Goal: Navigation & Orientation: Find specific page/section

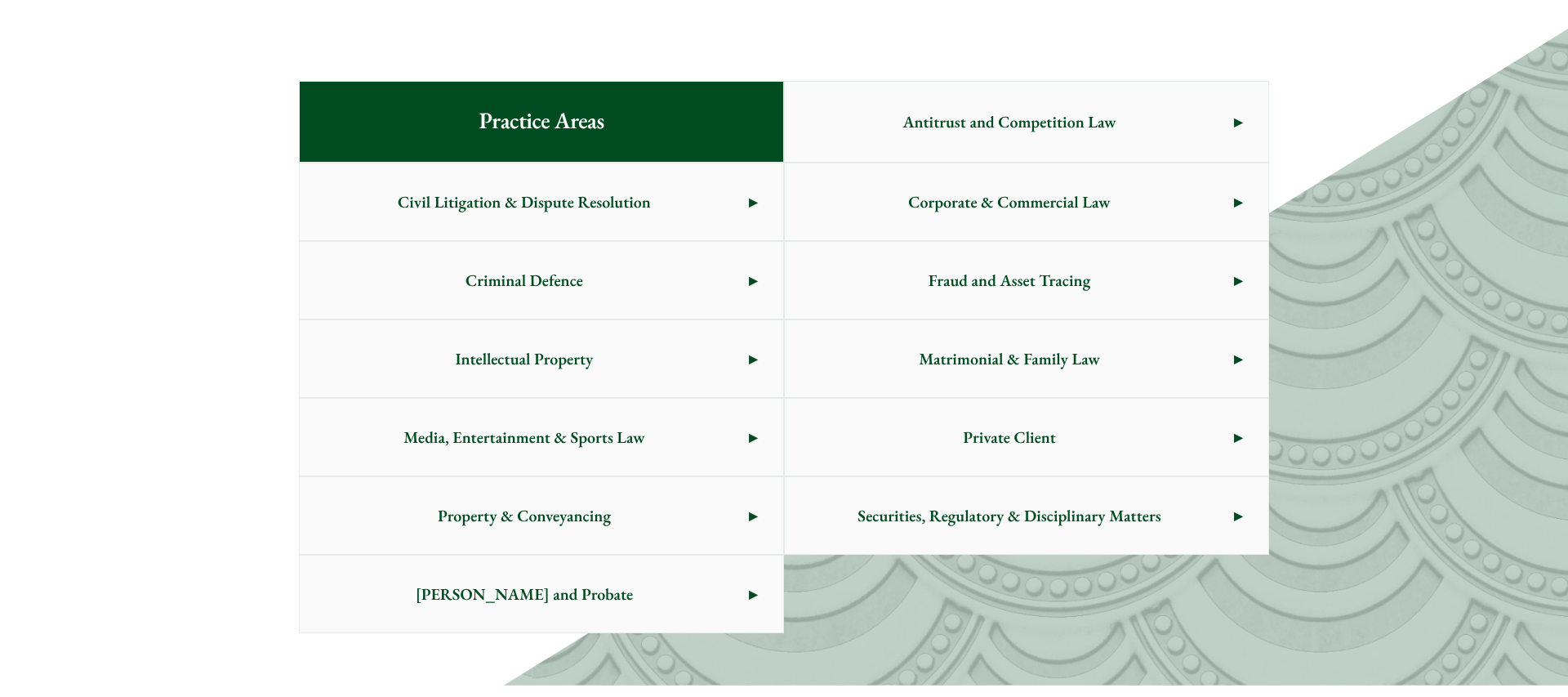
scroll to position [874, 0]
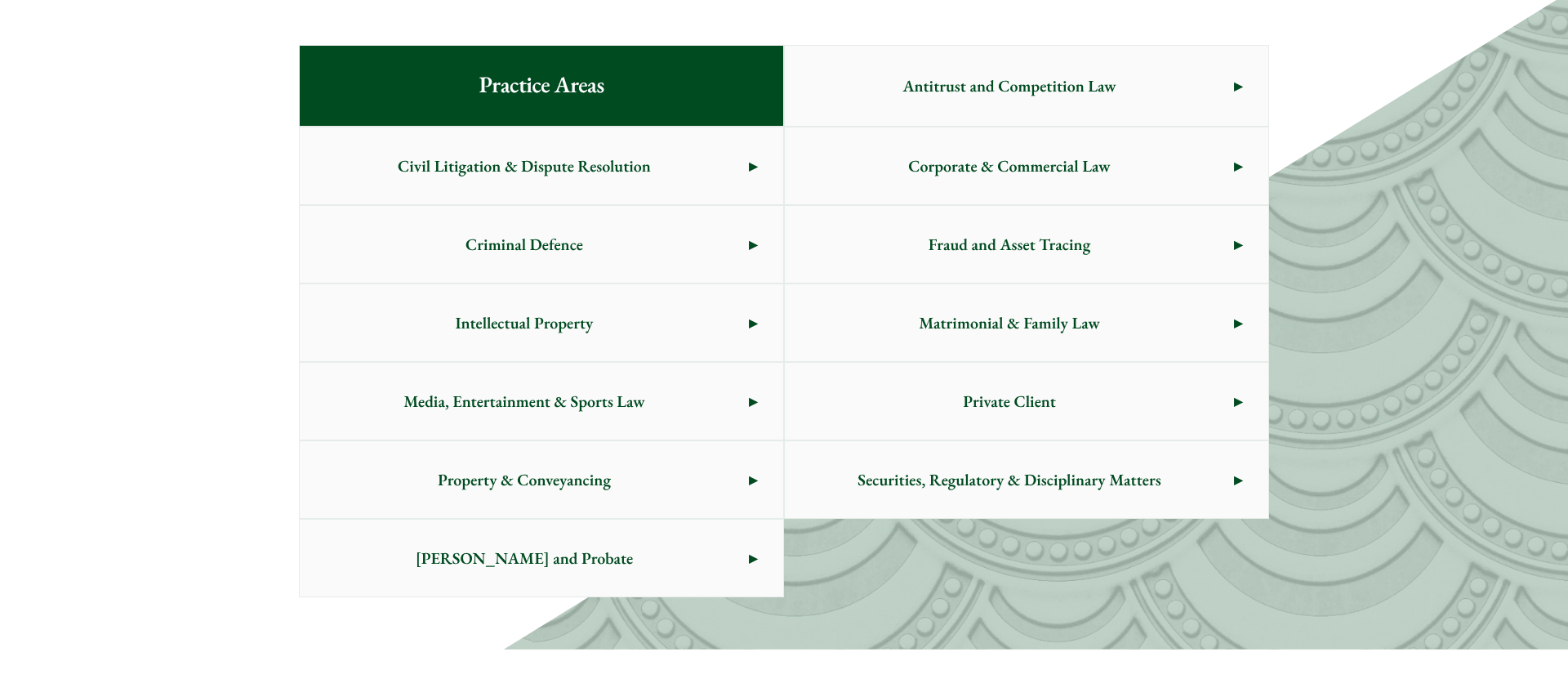
click at [942, 331] on span "Matrimonial & Family Law" at bounding box center [1010, 323] width 450 height 77
click at [509, 259] on span "Criminal Defence" at bounding box center [525, 244] width 450 height 77
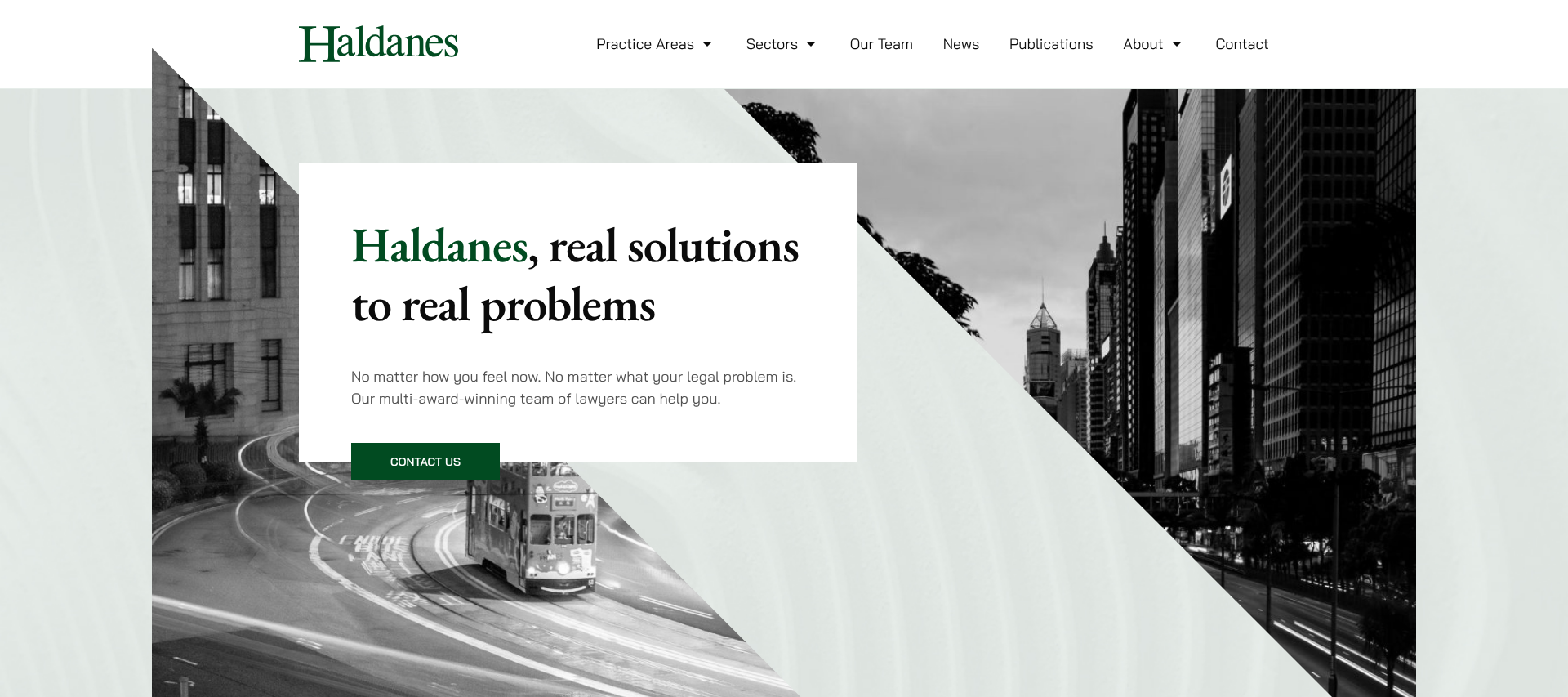
scroll to position [0, 0]
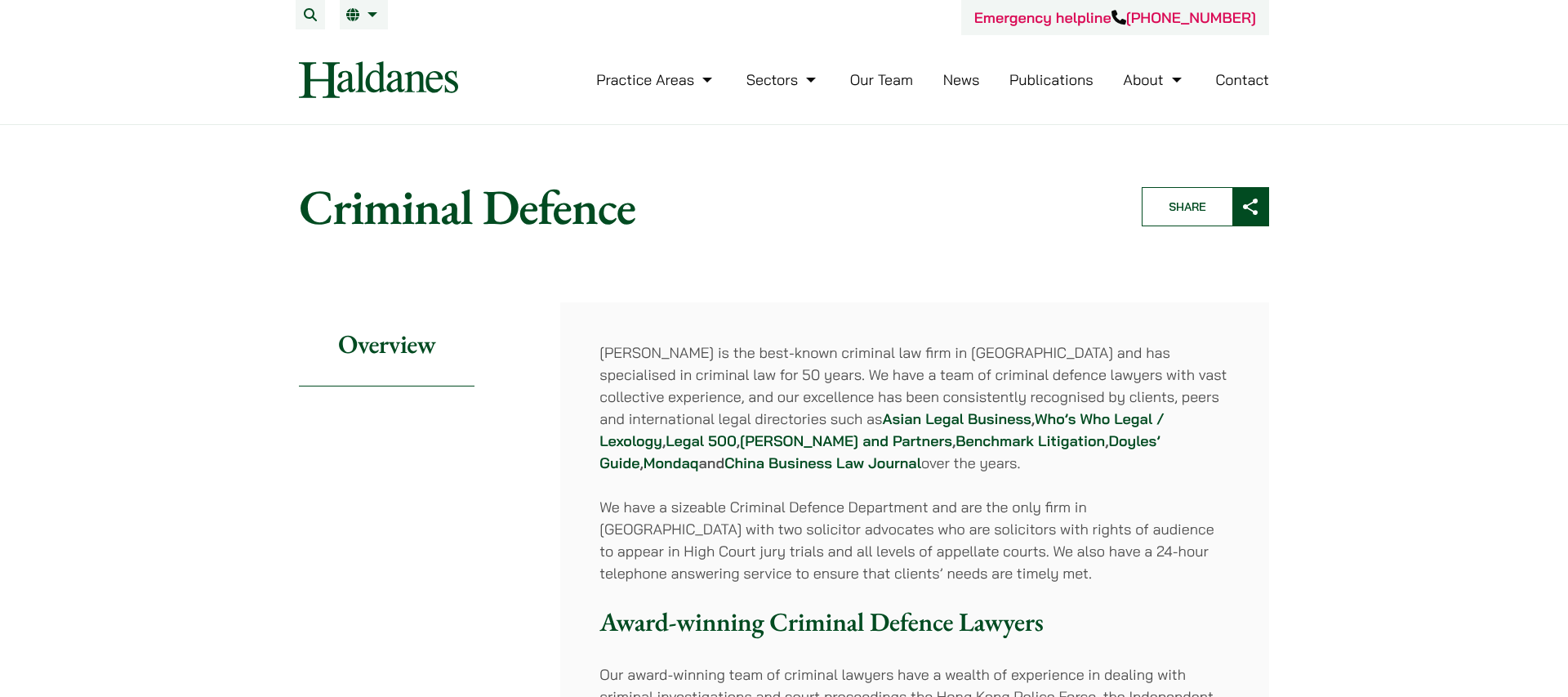
click at [237, 41] on header "Emergency helpline +852 9763 5524 Practice Areas Antitrust and Competition Law …" at bounding box center [784, 63] width 1568 height 125
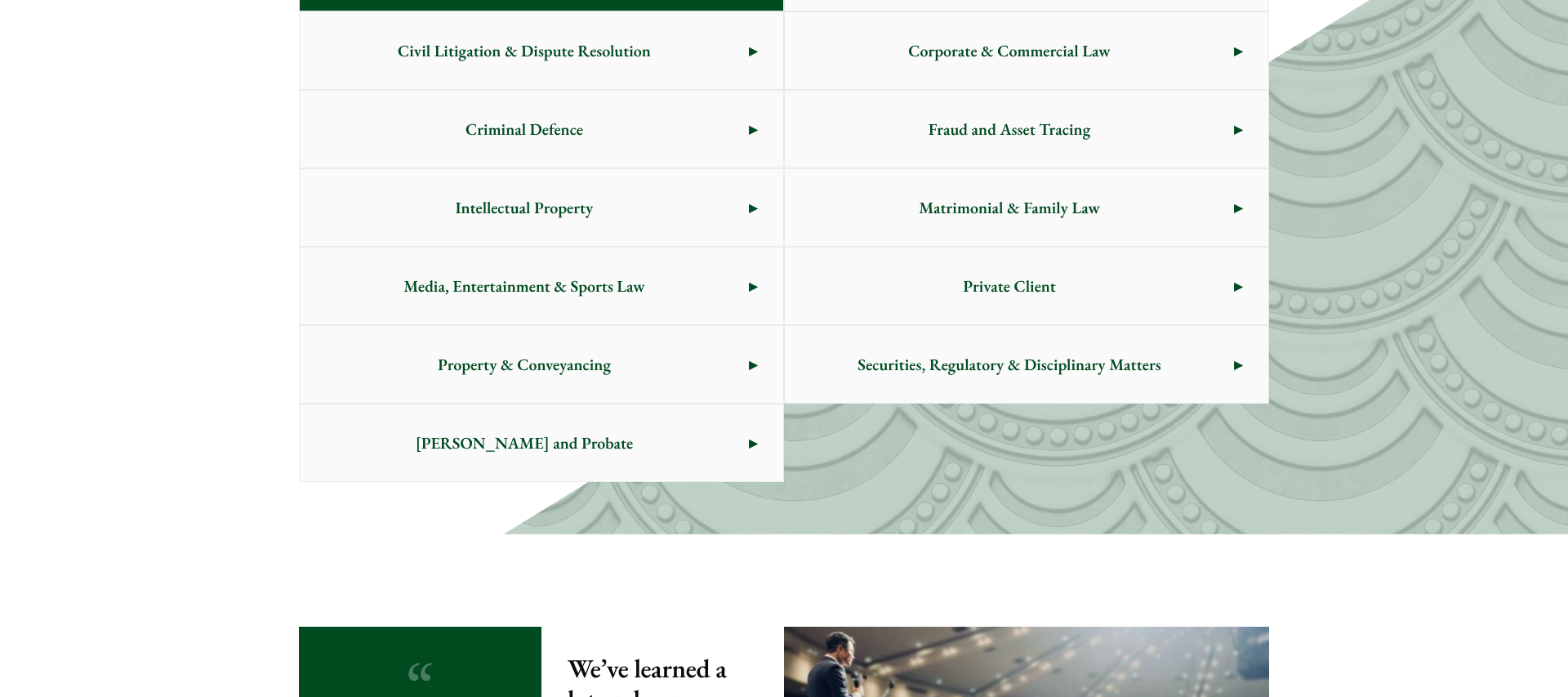
scroll to position [994, 0]
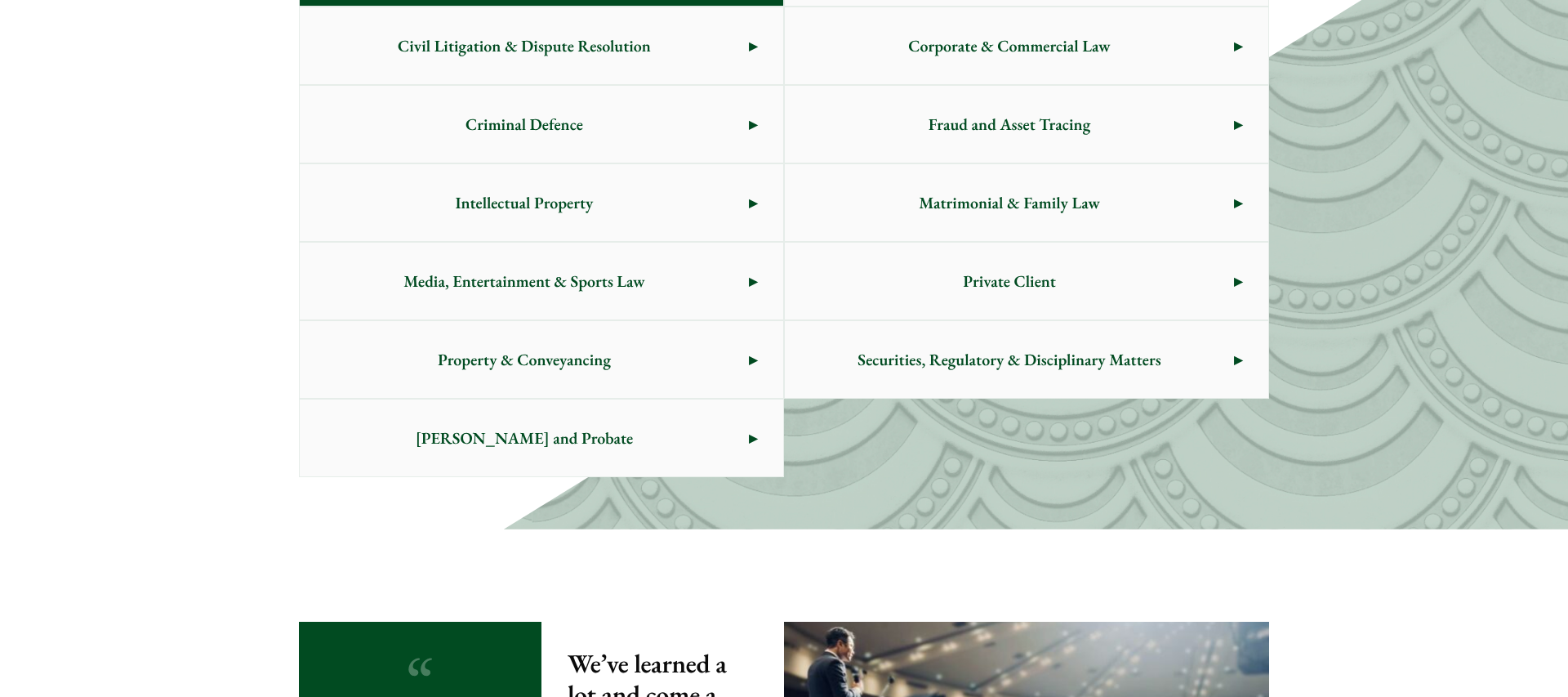
click at [537, 434] on span "[PERSON_NAME] and Probate" at bounding box center [525, 438] width 450 height 77
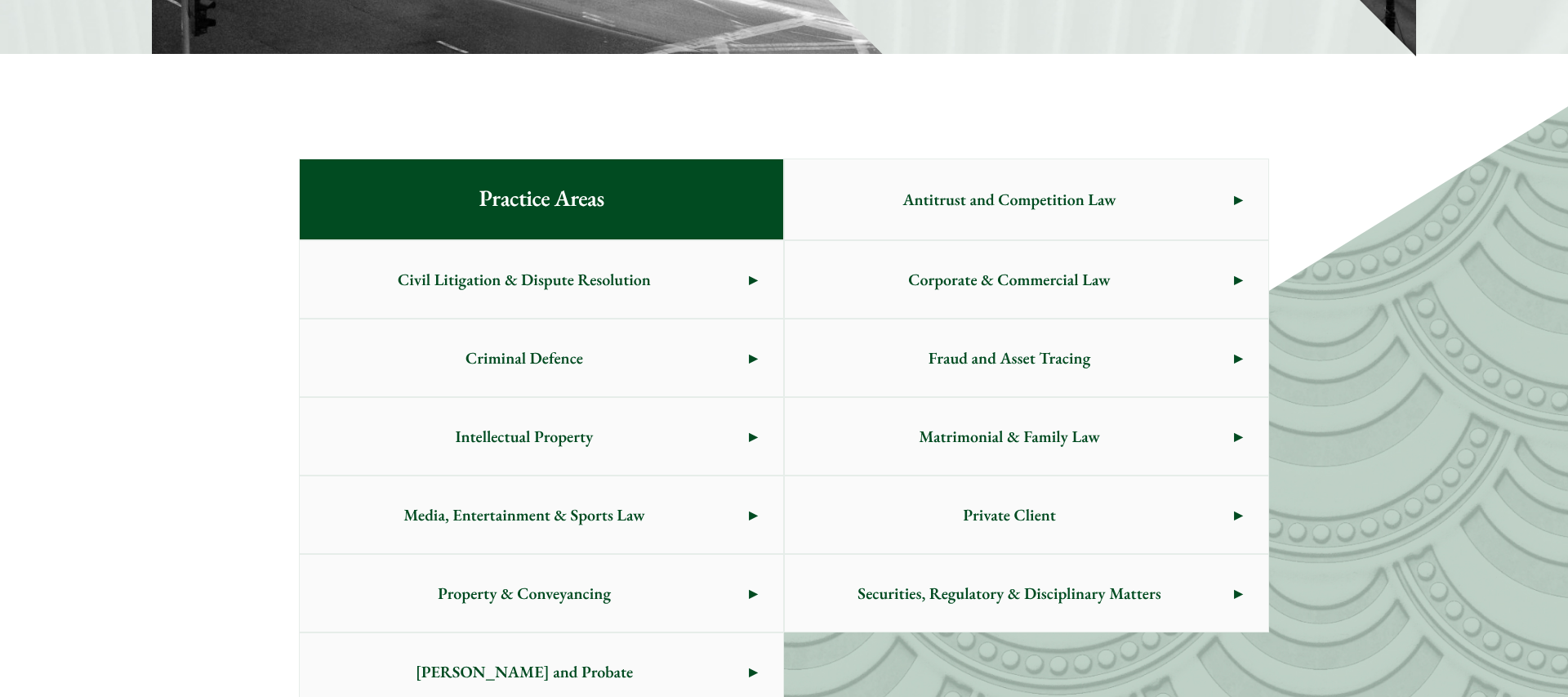
scroll to position [759, 0]
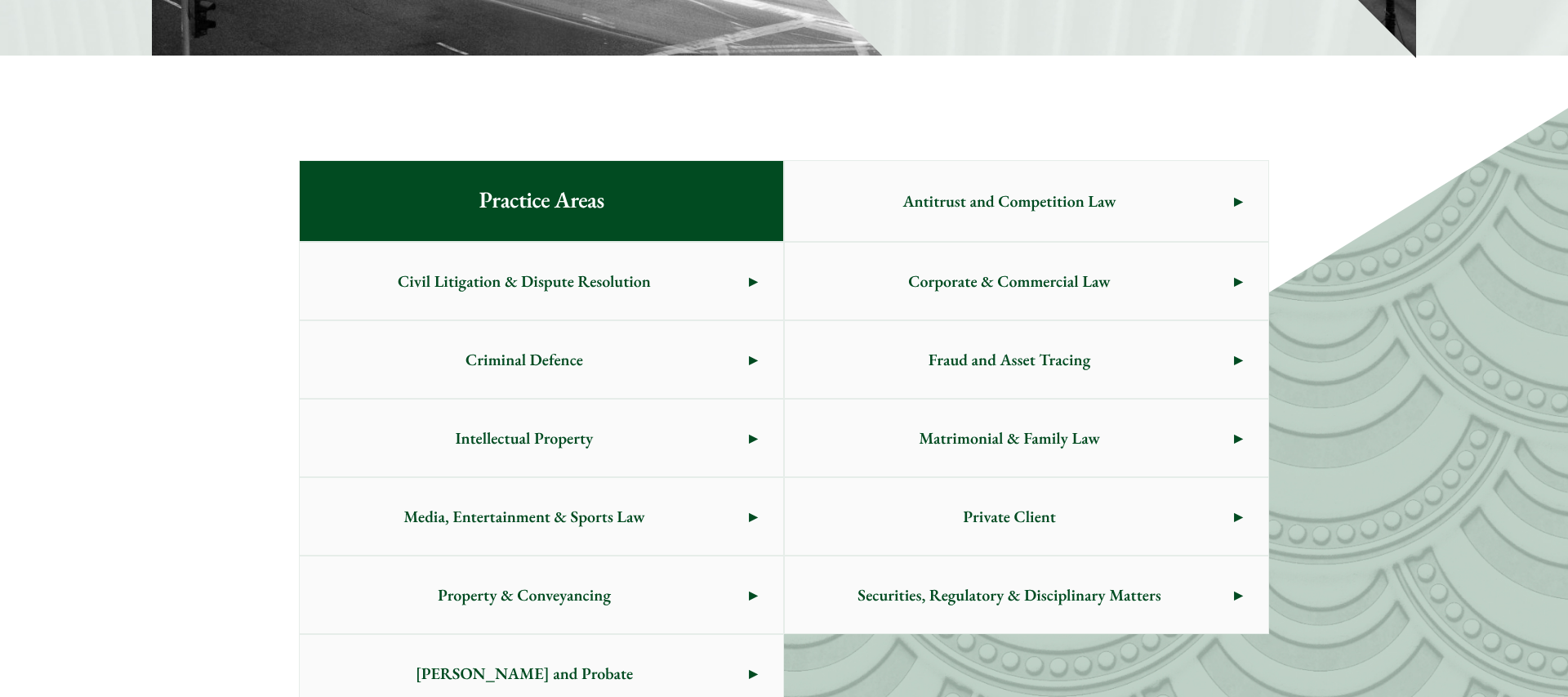
click at [897, 257] on span "Corporate & Commercial Law" at bounding box center [1010, 281] width 450 height 77
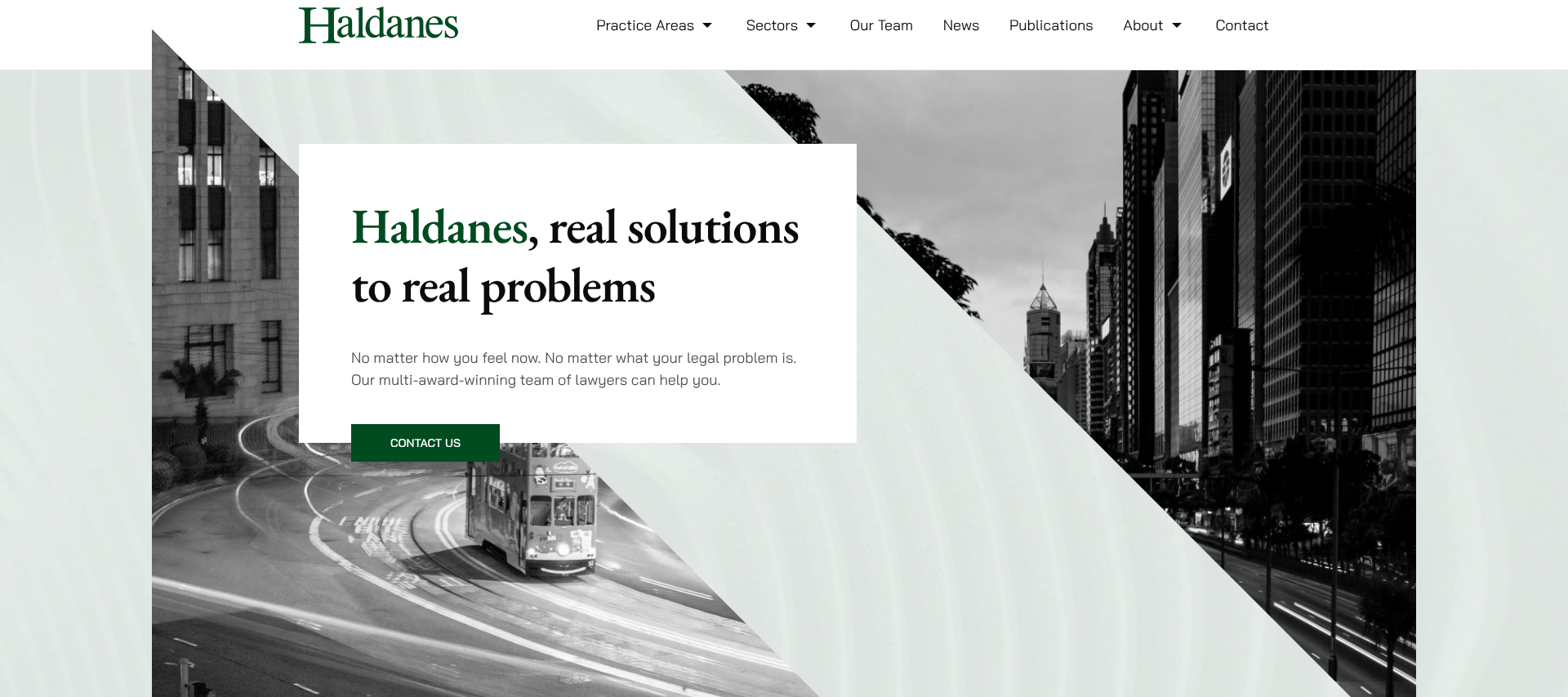
scroll to position [0, 0]
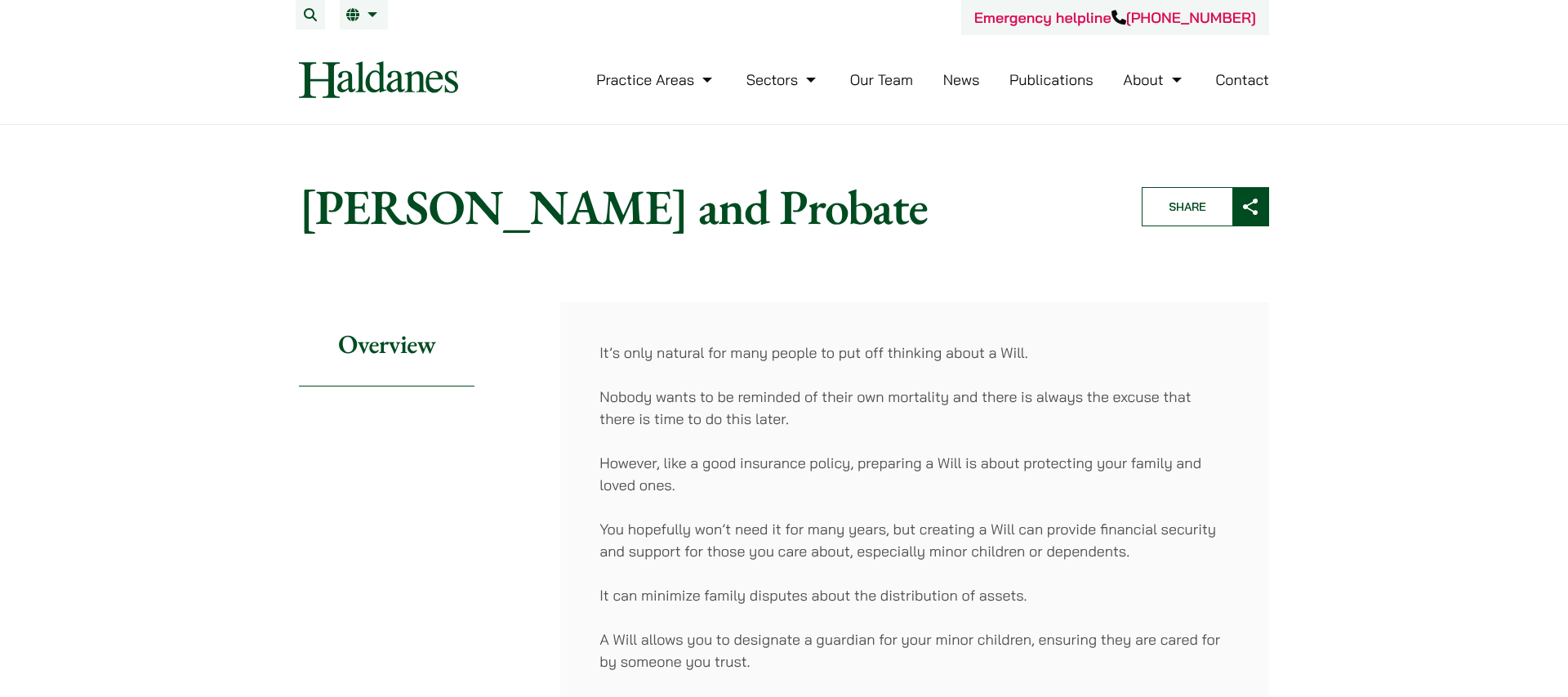
scroll to position [1, 0]
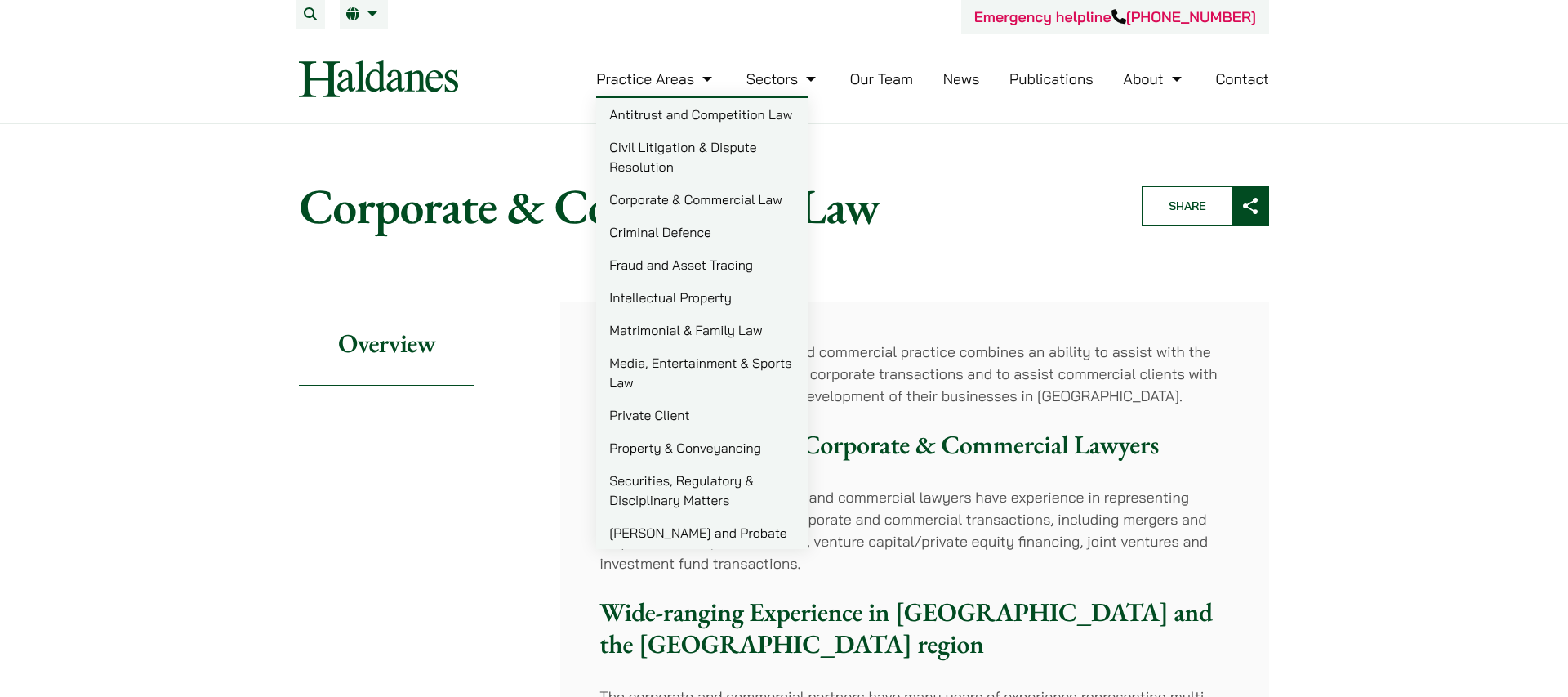
scroll to position [2, 0]
click at [627, 99] on link "Antitrust and Competition Law" at bounding box center [702, 113] width 212 height 33
